Goal: Task Accomplishment & Management: Use online tool/utility

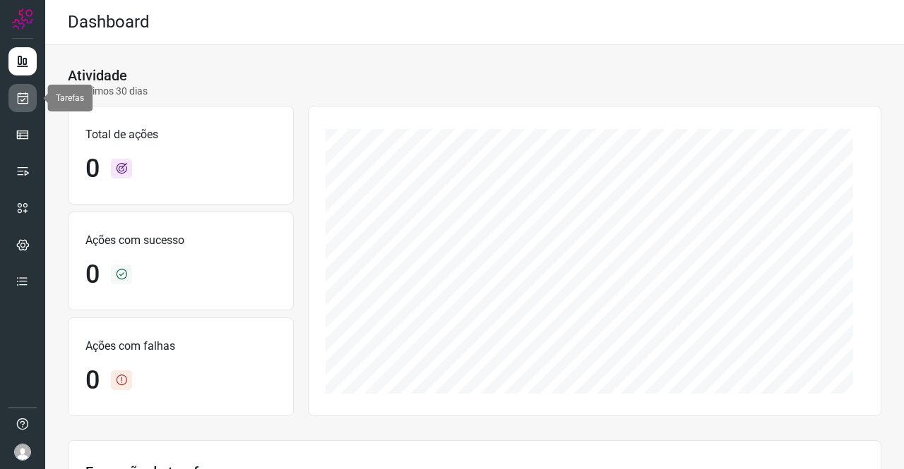
click at [36, 105] on link at bounding box center [22, 98] width 28 height 28
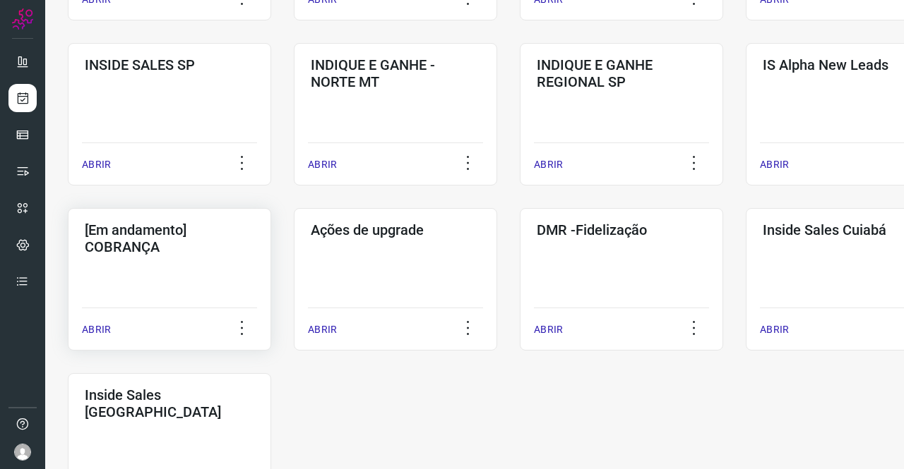
click at [141, 258] on div "[Em andamento] COBRANÇA ABRIR" at bounding box center [169, 279] width 203 height 143
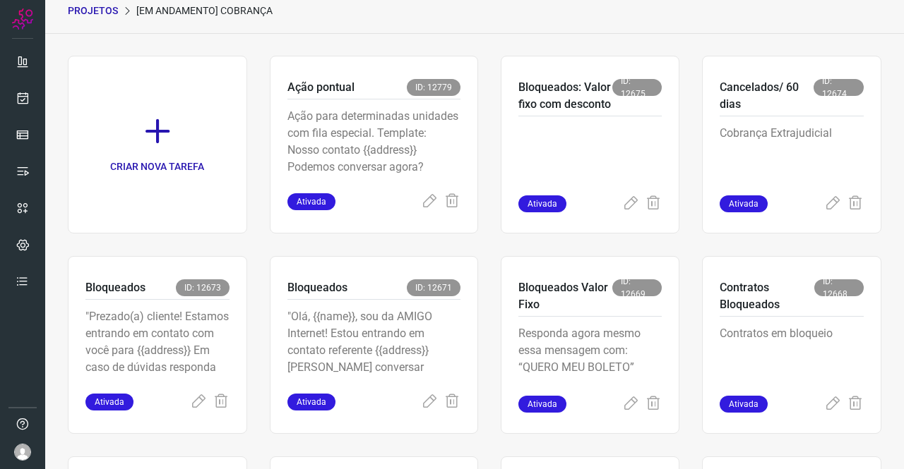
scroll to position [316, 0]
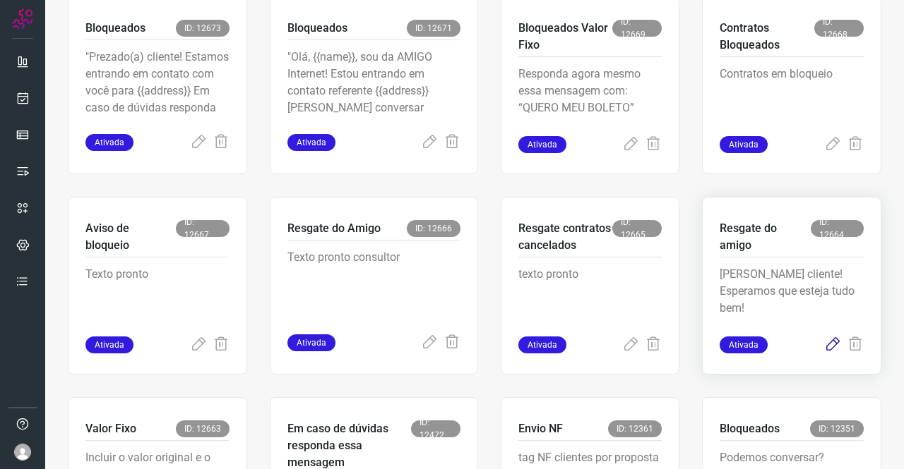
click at [824, 346] on icon at bounding box center [832, 345] width 17 height 17
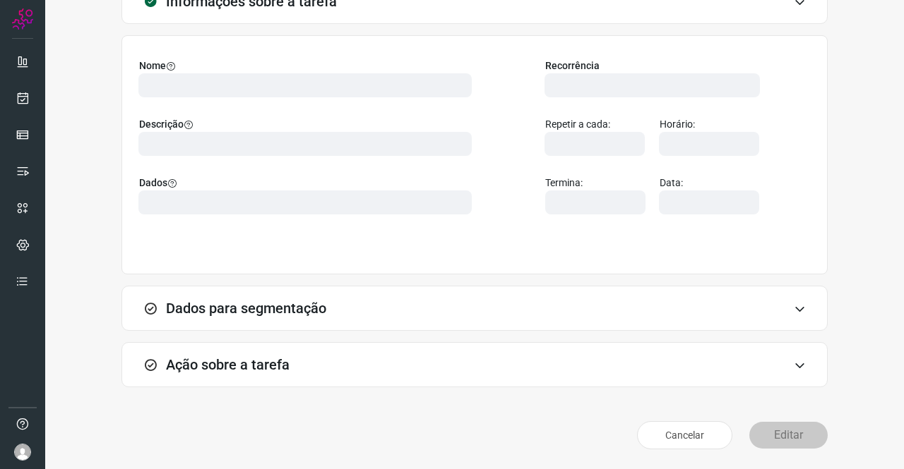
scroll to position [81, 0]
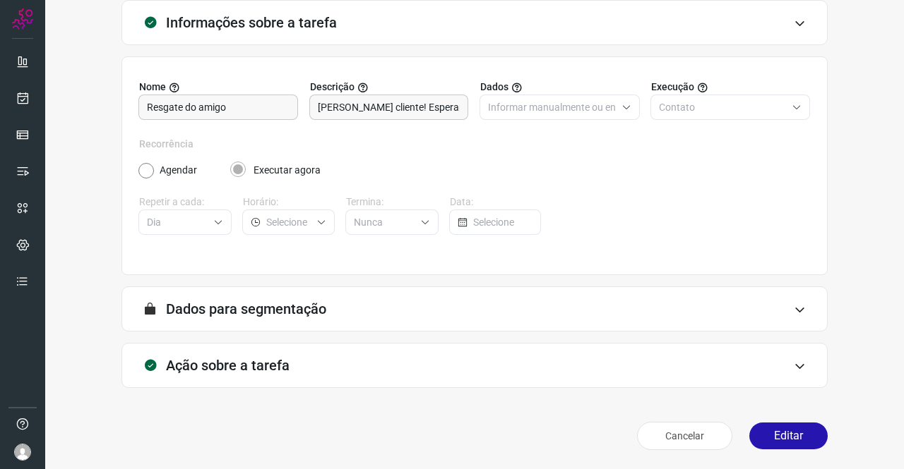
type input "Amigo 0800"
type input "API para o envio de mensagem ativa (em massa)"
click at [294, 361] on div "Ação sobre a tarefa" at bounding box center [474, 365] width 706 height 45
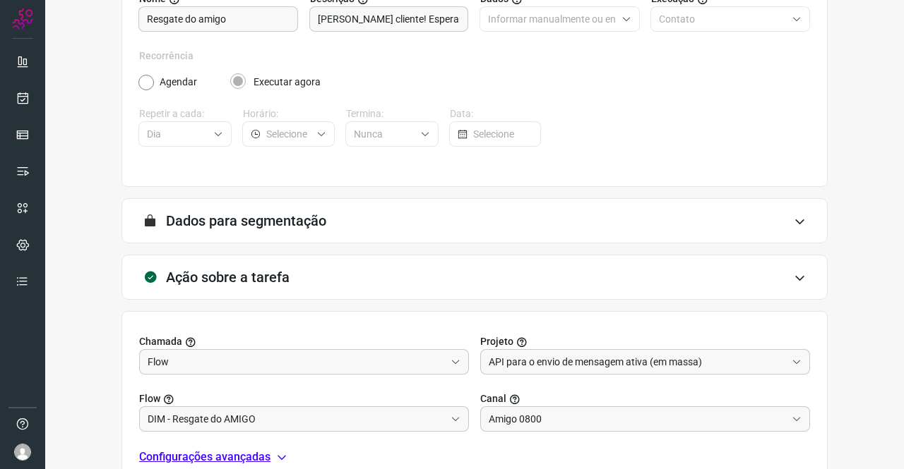
scroll to position [304, 0]
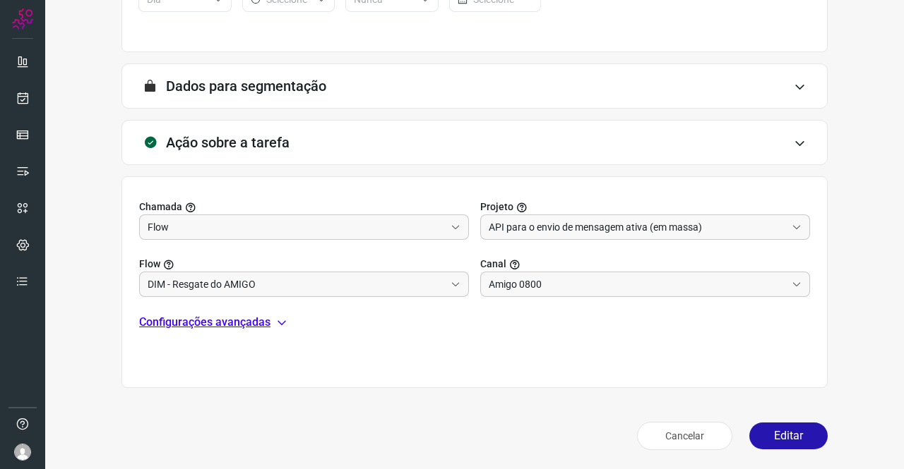
click at [229, 323] on p "Configurações avançadas" at bounding box center [204, 322] width 131 height 17
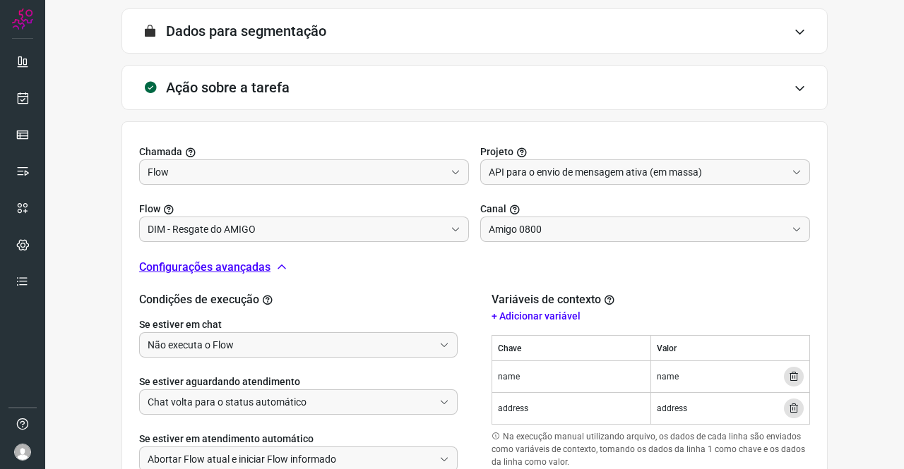
scroll to position [466, 0]
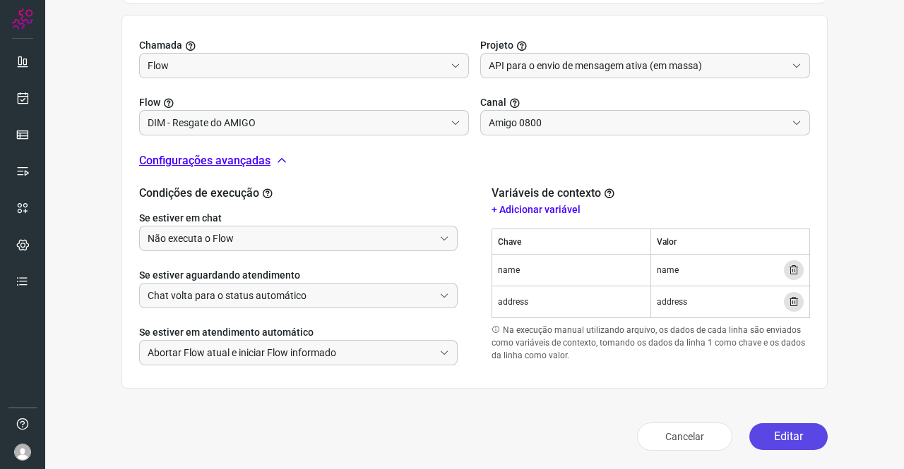
click at [767, 437] on button "Editar" at bounding box center [788, 437] width 78 height 27
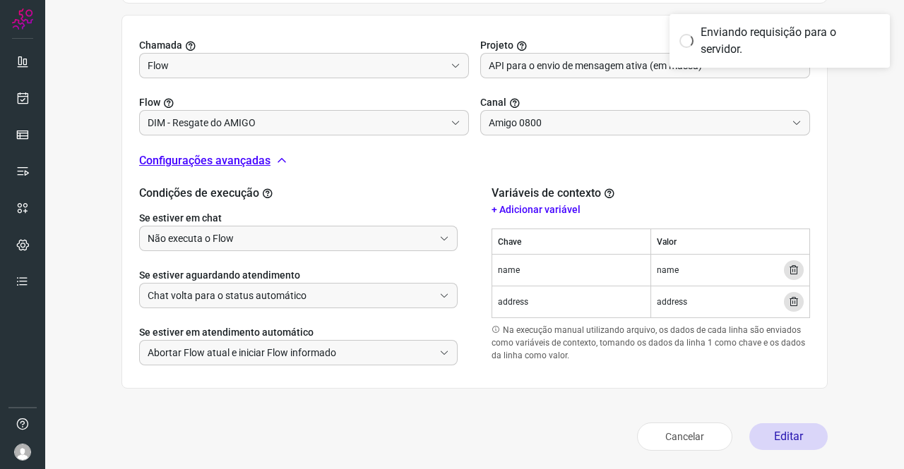
scroll to position [257, 0]
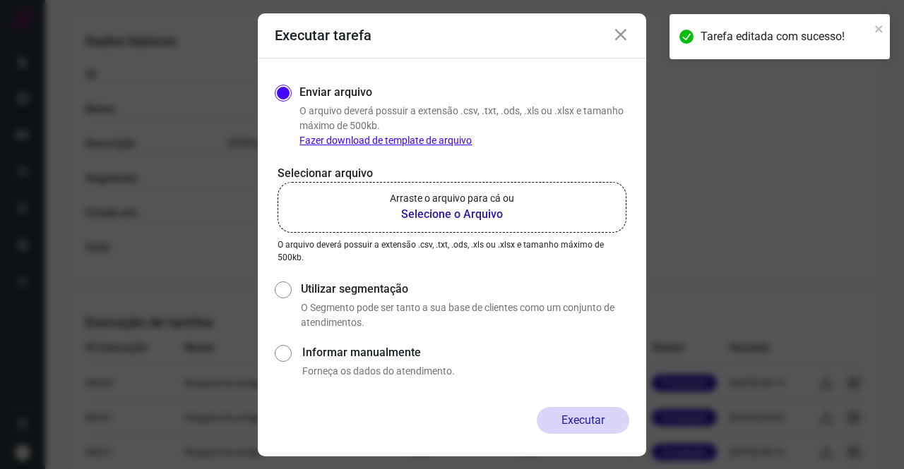
click at [471, 200] on p "Arraste o arquivo para cá ou" at bounding box center [452, 198] width 124 height 15
click at [0, 0] on input "Arraste o arquivo para cá ou Selecione o Arquivo" at bounding box center [0, 0] width 0 height 0
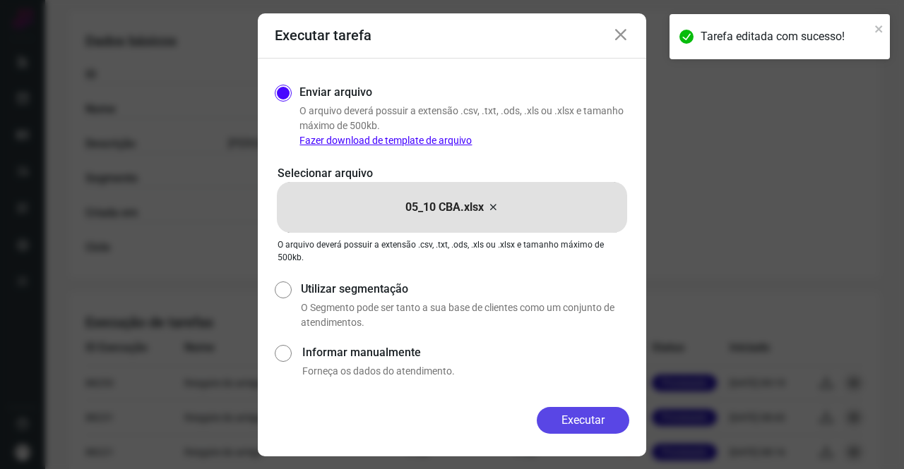
click at [582, 423] on button "Executar" at bounding box center [583, 420] width 92 height 27
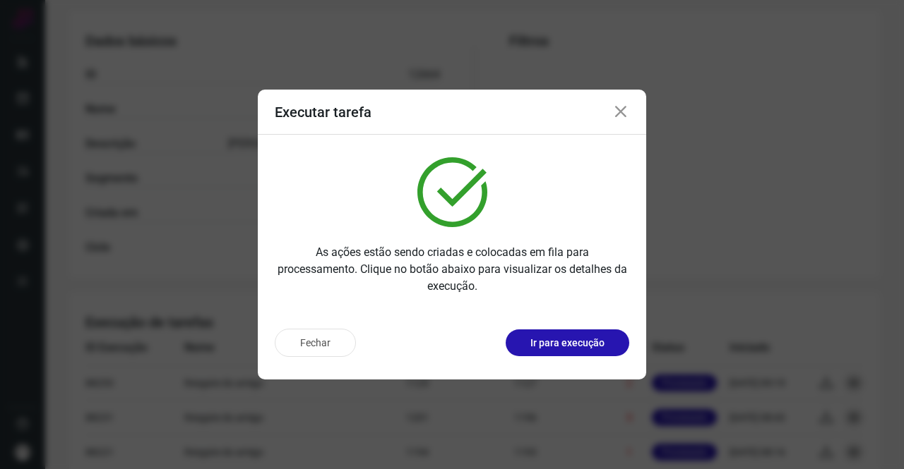
click at [622, 108] on icon at bounding box center [620, 112] width 17 height 17
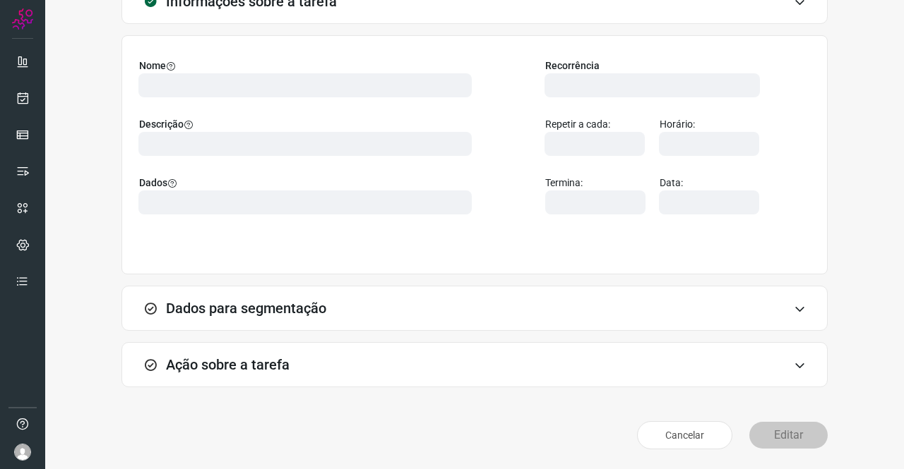
scroll to position [81, 0]
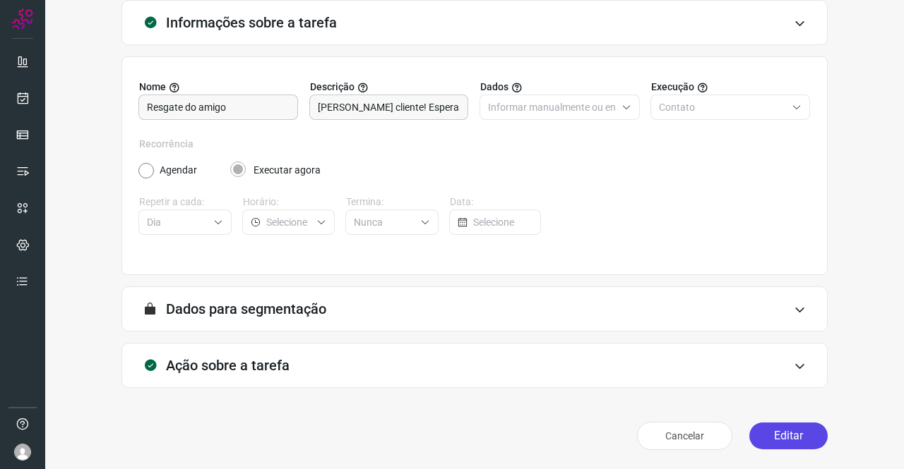
click at [781, 433] on button "Editar" at bounding box center [788, 436] width 78 height 27
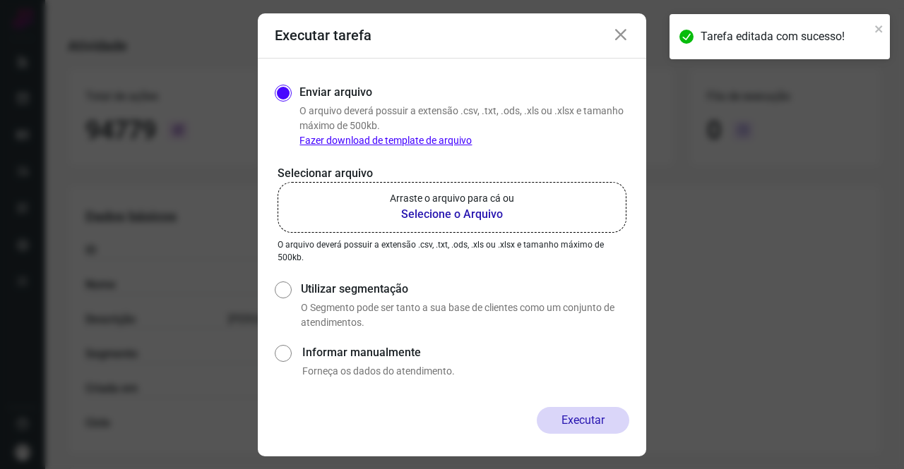
click at [473, 206] on b "Selecione o Arquivo" at bounding box center [452, 214] width 124 height 17
click at [0, 0] on input "Arraste o arquivo para cá ou Selecione o Arquivo" at bounding box center [0, 0] width 0 height 0
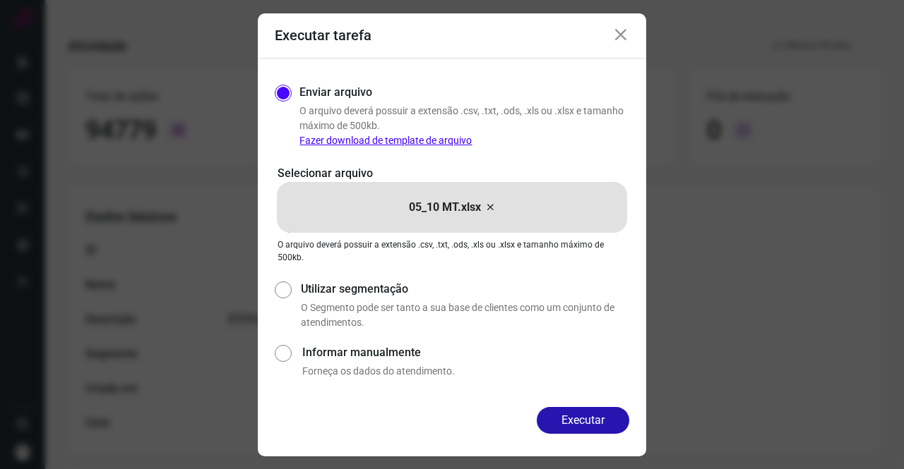
click at [588, 410] on button "Executar" at bounding box center [583, 420] width 92 height 27
